Goal: Information Seeking & Learning: Learn about a topic

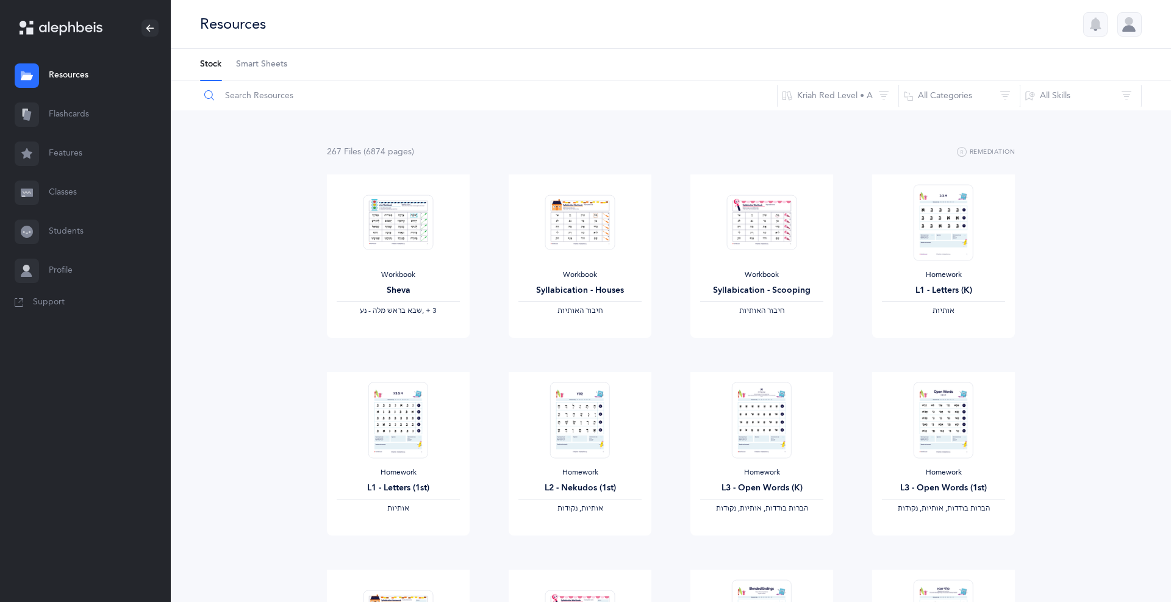
click at [264, 96] on input "text" at bounding box center [488, 95] width 578 height 29
click at [843, 559] on div "Homework L3 - Open Words (K) ‫הברות בודדות, אותיות, נקודות‬ View" at bounding box center [762, 471] width 182 height 198
click at [875, 98] on button "Kriah Red Level • A" at bounding box center [838, 95] width 122 height 29
click at [846, 545] on div "Homework L3 - Open Words (K) ‫הברות בודדות, אותיות, נקודות‬ View" at bounding box center [762, 471] width 182 height 198
click at [945, 104] on button "All Categories" at bounding box center [959, 95] width 122 height 29
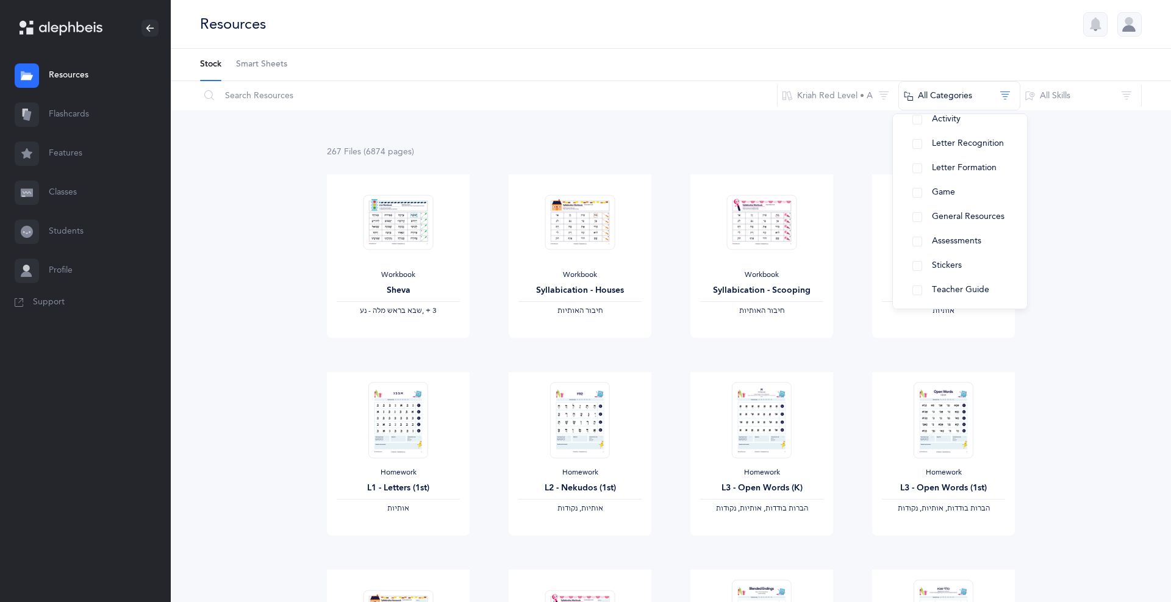
scroll to position [176, 0]
click at [922, 291] on button "Teacher Guide" at bounding box center [960, 286] width 115 height 24
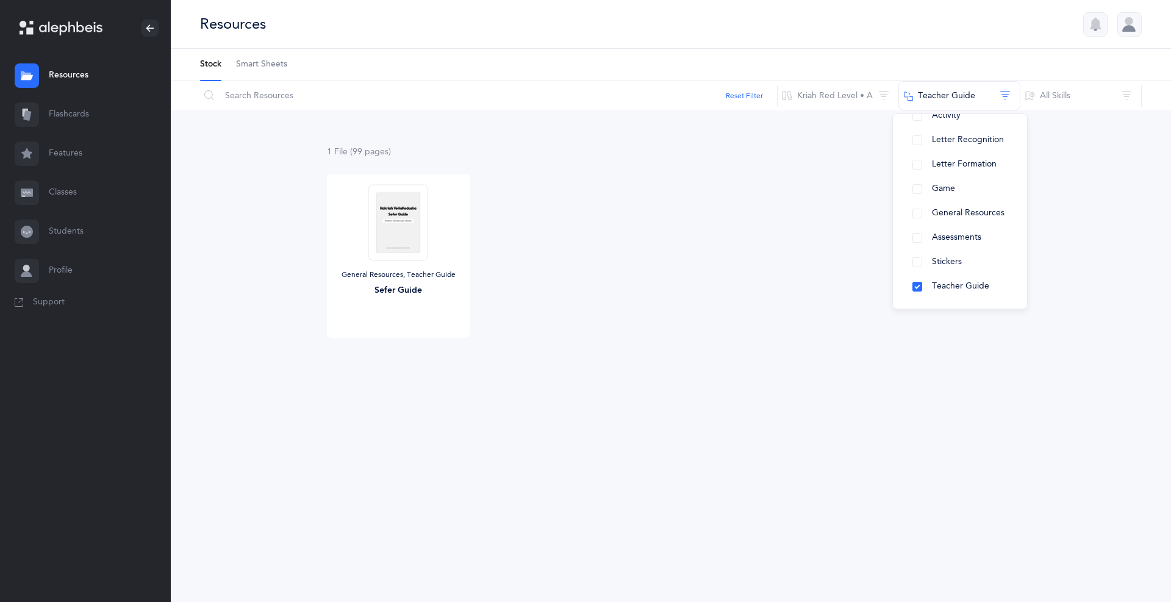
click at [409, 232] on img at bounding box center [398, 222] width 60 height 76
click at [394, 338] on link "View" at bounding box center [398, 325] width 143 height 24
